Goal: Task Accomplishment & Management: Use online tool/utility

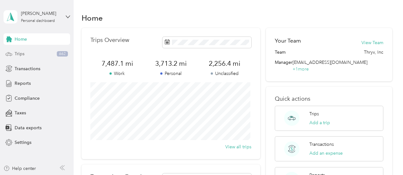
click at [33, 56] on div "Trips 662" at bounding box center [36, 53] width 67 height 11
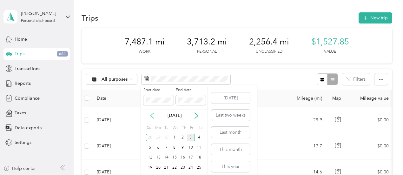
click at [154, 118] on icon at bounding box center [152, 116] width 3 height 6
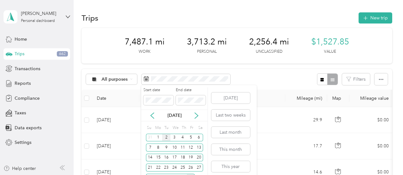
click at [166, 139] on div "2" at bounding box center [166, 138] width 8 height 8
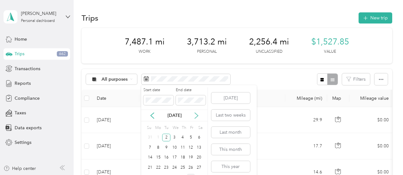
click at [197, 115] on icon at bounding box center [196, 115] width 6 height 6
click at [167, 137] on div "30" at bounding box center [166, 138] width 8 height 8
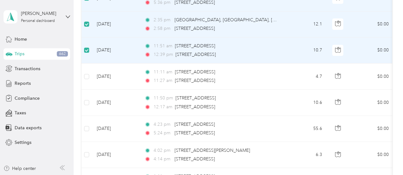
scroll to position [360, 0]
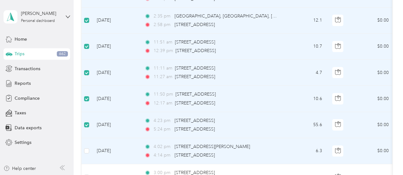
click at [84, 147] on td at bounding box center [87, 151] width 10 height 26
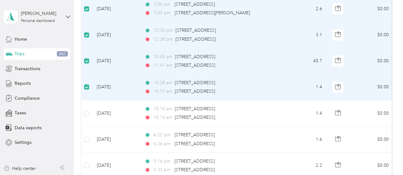
scroll to position [535, 0]
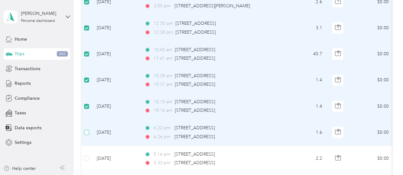
click at [87, 129] on label at bounding box center [86, 132] width 5 height 7
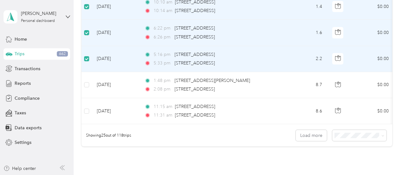
scroll to position [637, 0]
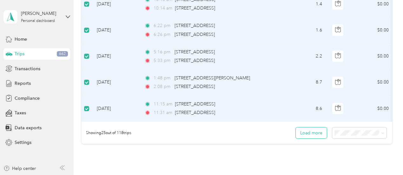
click at [305, 135] on button "Load more" at bounding box center [311, 132] width 31 height 11
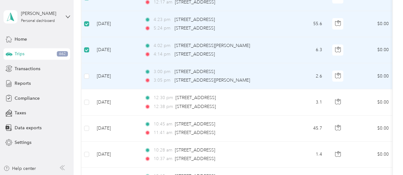
scroll to position [460, 0]
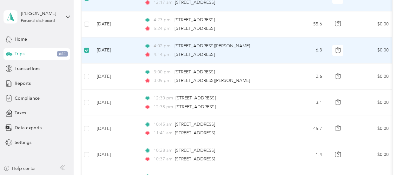
click at [87, 47] on label at bounding box center [86, 50] width 5 height 7
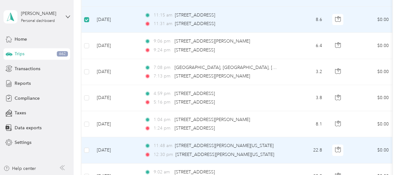
scroll to position [725, 0]
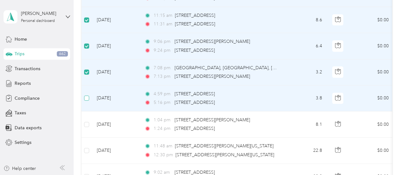
click at [87, 98] on label at bounding box center [86, 98] width 5 height 7
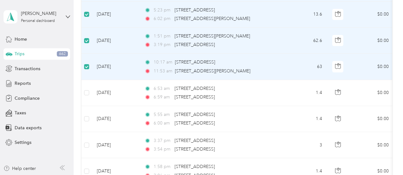
scroll to position [1018, 0]
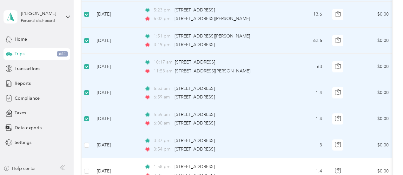
click at [89, 139] on td at bounding box center [87, 145] width 10 height 26
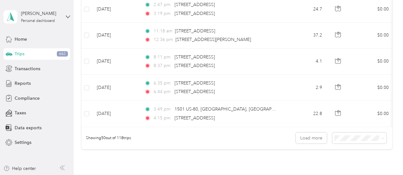
scroll to position [1284, 0]
click at [315, 134] on button "Load more" at bounding box center [311, 137] width 31 height 11
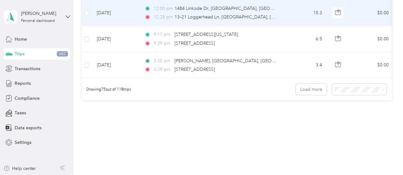
scroll to position [1994, 0]
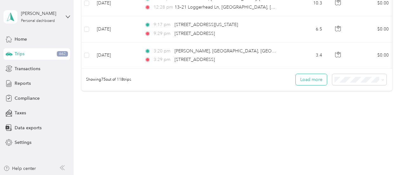
click at [320, 75] on button "Load more" at bounding box center [311, 79] width 31 height 11
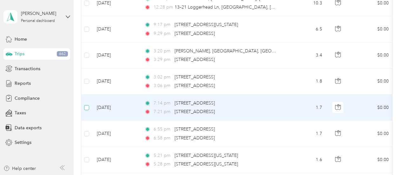
click at [89, 104] on label at bounding box center [86, 107] width 5 height 7
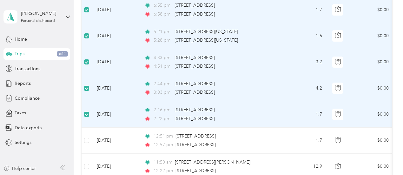
scroll to position [2124, 0]
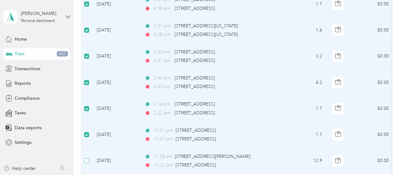
click at [87, 157] on label at bounding box center [86, 160] width 5 height 7
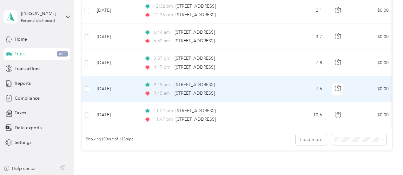
scroll to position [2577, 0]
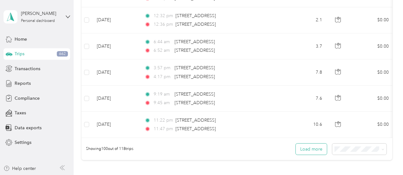
click at [308, 144] on button "Load more" at bounding box center [311, 148] width 31 height 11
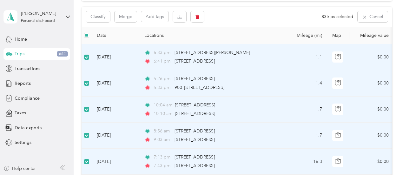
scroll to position [0, 0]
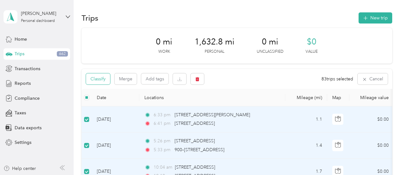
click at [104, 81] on button "Classify" at bounding box center [98, 78] width 24 height 11
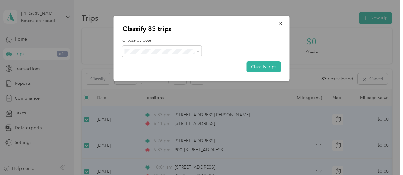
click at [176, 62] on span "Thryv, Inc" at bounding box center [167, 63] width 59 height 7
click at [269, 66] on button "Classify trips" at bounding box center [263, 66] width 34 height 11
